Goal: Task Accomplishment & Management: Use online tool/utility

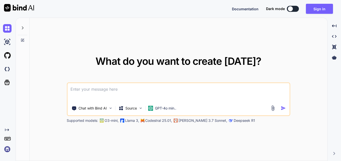
click at [91, 90] on textarea at bounding box center [178, 92] width 222 height 19
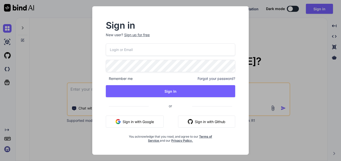
drag, startPoint x: 59, startPoint y: 60, endPoint x: 65, endPoint y: 51, distance: 11.1
click at [60, 59] on div "Sign in New user? Sign up for free Remember me Forgot your password? Sign In or…" at bounding box center [170, 80] width 341 height 161
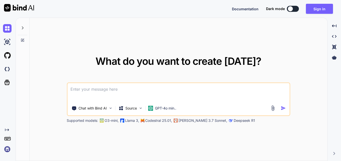
click at [92, 92] on textarea at bounding box center [178, 92] width 222 height 19
click at [99, 86] on textarea at bounding box center [178, 92] width 222 height 19
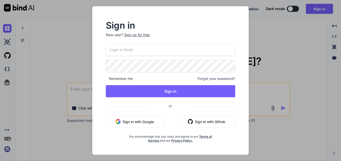
click at [136, 34] on div "Sign up for free" at bounding box center [137, 34] width 26 height 5
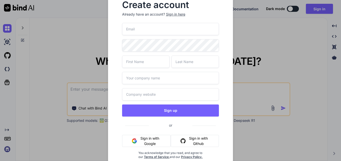
click at [133, 32] on input "email" at bounding box center [170, 29] width 97 height 12
paste input "[EMAIL_ADDRESS][DOMAIN_NAME]"
type input "[EMAIL_ADDRESS][DOMAIN_NAME]"
click at [144, 57] on input "text" at bounding box center [145, 61] width 47 height 12
type input "a"
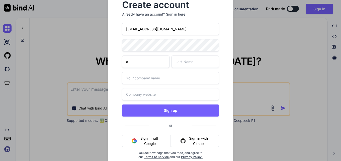
click at [173, 61] on input "text" at bounding box center [195, 61] width 47 height 12
type input "a"
click at [140, 76] on input "text" at bounding box center [170, 78] width 97 height 12
type input "a"
click at [135, 98] on input "text" at bounding box center [170, 94] width 97 height 12
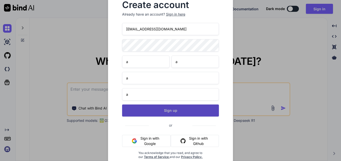
type input "a"
click at [165, 111] on button "Sign up" at bounding box center [170, 110] width 97 height 12
type textarea "x"
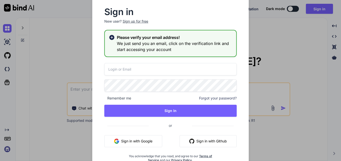
click at [148, 73] on input "email" at bounding box center [170, 69] width 132 height 12
paste input "[EMAIL_ADDRESS][DOMAIN_NAME]"
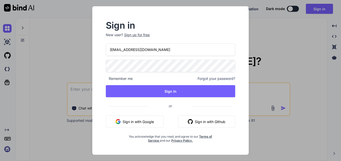
type input "[EMAIL_ADDRESS][DOMAIN_NAME]"
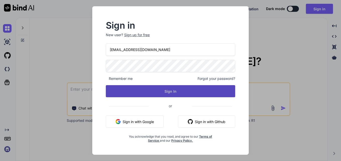
click at [174, 90] on button "Sign In" at bounding box center [170, 91] width 129 height 12
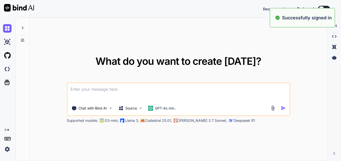
click at [164, 93] on textarea at bounding box center [178, 92] width 222 height 19
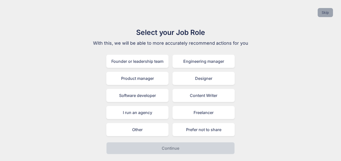
click at [326, 13] on button "Skip" at bounding box center [325, 12] width 15 height 9
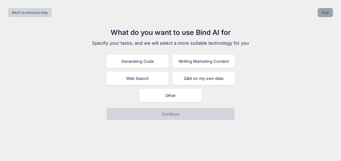
click at [324, 13] on button "Skip" at bounding box center [325, 12] width 15 height 9
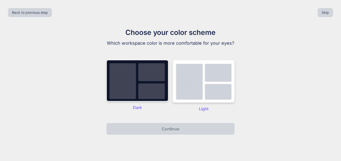
click at [212, 95] on img at bounding box center [204, 81] width 62 height 43
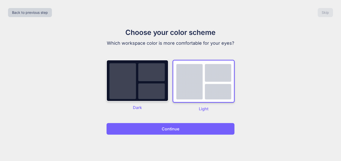
click at [188, 128] on button "Continue" at bounding box center [170, 129] width 128 height 12
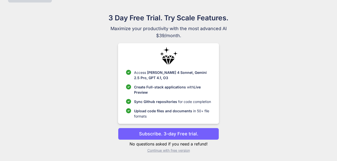
click at [167, 151] on p "Continue with free version" at bounding box center [168, 150] width 101 height 5
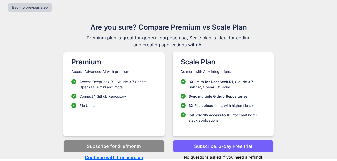
click at [115, 156] on p "Continue with free version" at bounding box center [113, 157] width 101 height 7
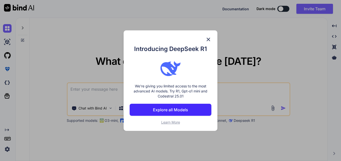
click at [207, 40] on img at bounding box center [208, 39] width 6 height 6
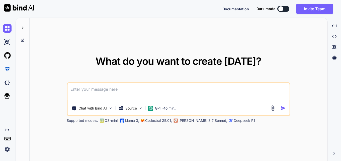
click at [85, 48] on div "What do you want to create [DATE]? Chat with Bind AI Source GPT-4o min.. Suppor…" at bounding box center [179, 89] width 298 height 143
click at [88, 91] on textarea at bounding box center [178, 92] width 222 height 19
paste textarea "react-router-dom.js?v=be834f6f:5520 Error handled by React Router default Error…"
type textarea "x"
type textarea "react-router-dom.js?v=be834f6f:5520 Error handled by React Router default Error…"
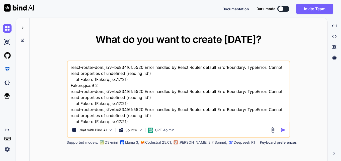
scroll to position [79, 0]
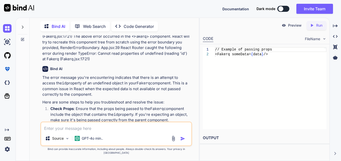
scroll to position [87, 0]
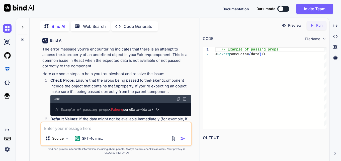
click at [318, 26] on p "Run" at bounding box center [319, 25] width 6 height 5
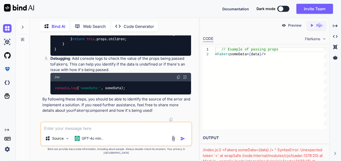
scroll to position [330, 0]
click at [104, 130] on textarea at bounding box center [116, 126] width 150 height 9
paste textarea "import React from "react"; import { useParams } from "react-router-dom"; import…"
type textarea "x"
type textarea "import React from "react"; import { useParams } from "react-router-dom"; import…"
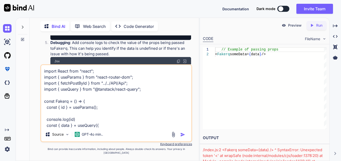
scroll to position [97, 0]
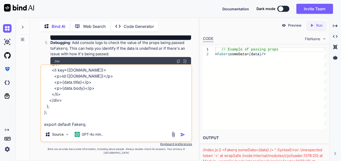
type textarea "x"
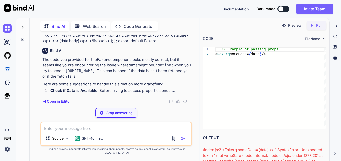
scroll to position [552, 0]
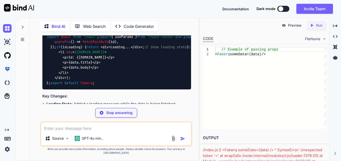
type textarea "x"
type textarea "<li key={[DOMAIN_NAME]}> <p>Id: {[DOMAIN_NAME]}</p> <p>{data.title}</p> <p>{dat…"
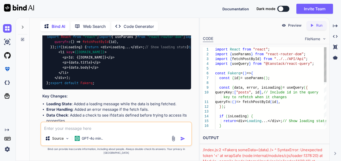
type textarea "x"
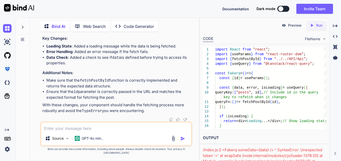
scroll to position [678, 0]
copy code "id"
drag, startPoint x: 57, startPoint y: 106, endPoint x: 41, endPoint y: 96, distance: 18.5
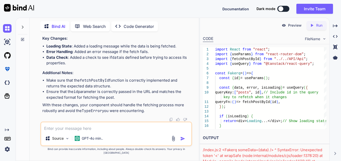
click at [41, 96] on div "You react-router-dom.js?v=be834f6f:5520 Error handled by React Router default E…" at bounding box center [116, 97] width 152 height 125
copy code "if (isLoading) { return < div > Loading... </ div > ; // Show loading state }"
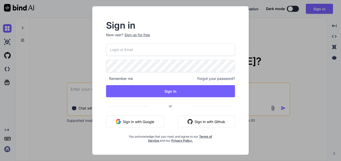
type textarea "x"
